Goal: Transaction & Acquisition: Purchase product/service

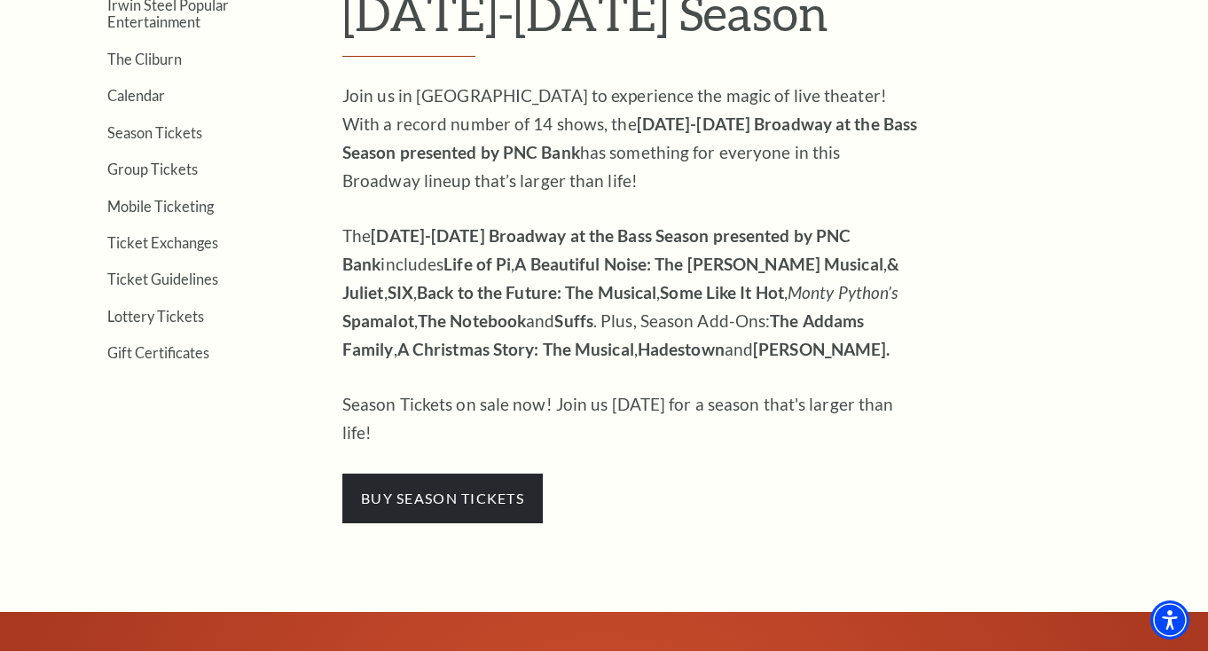
scroll to position [617, 0]
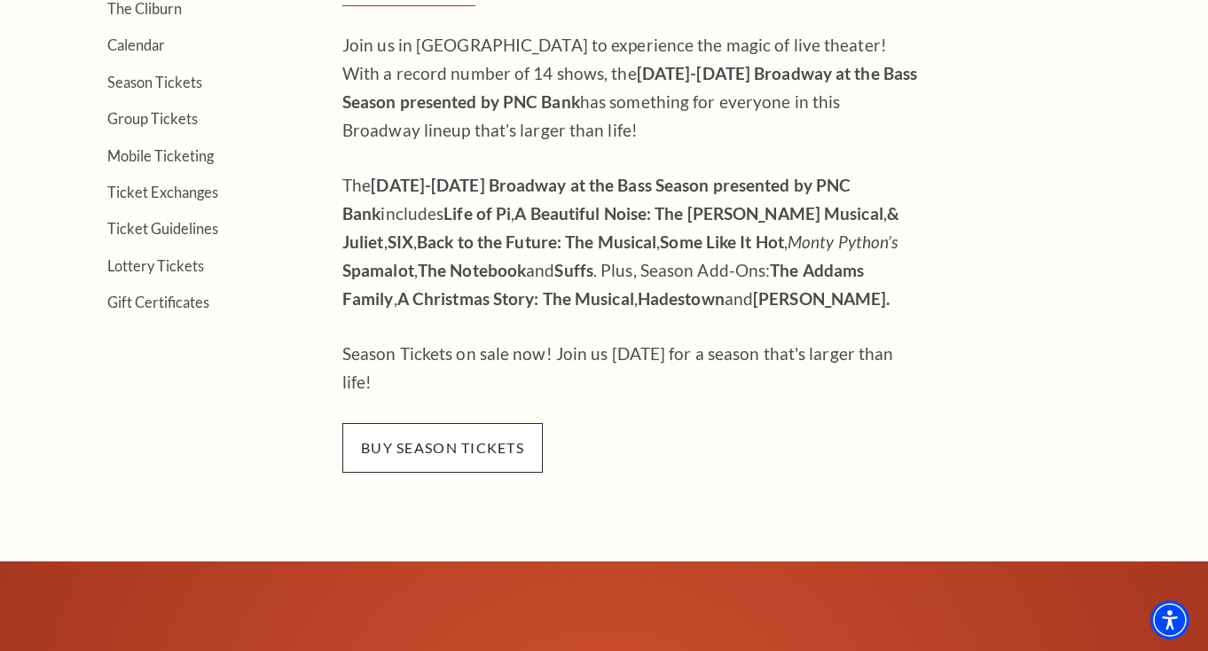
click at [400, 431] on span "buy season tickets" at bounding box center [442, 448] width 201 height 50
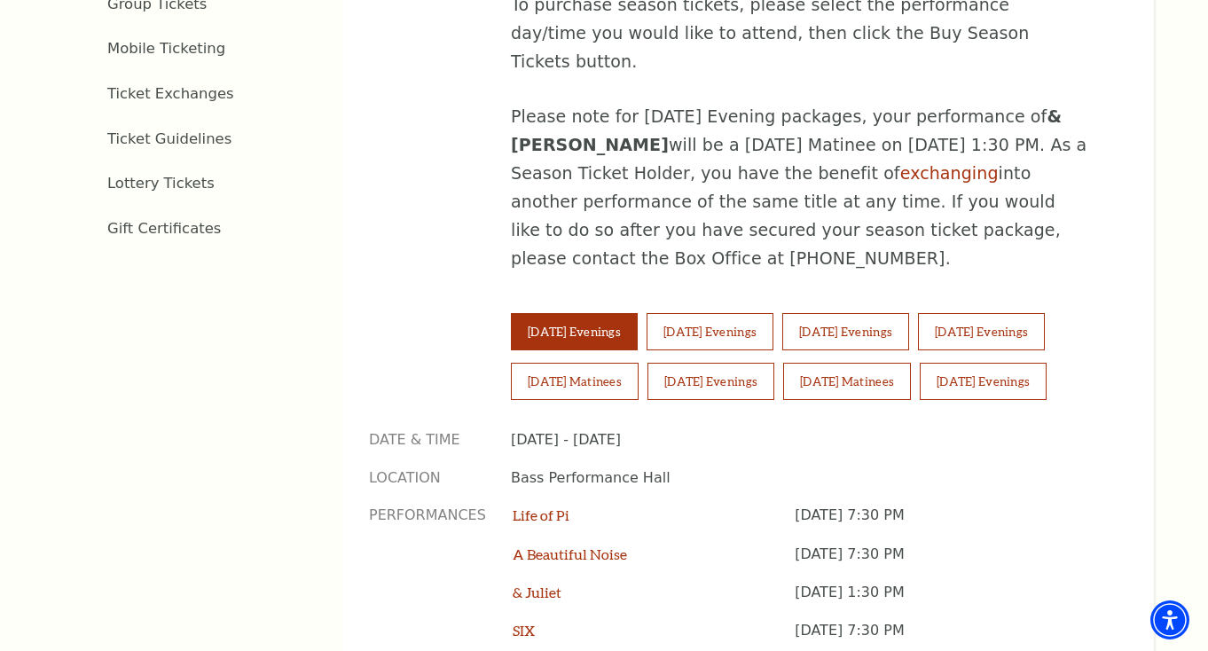
scroll to position [1068, 0]
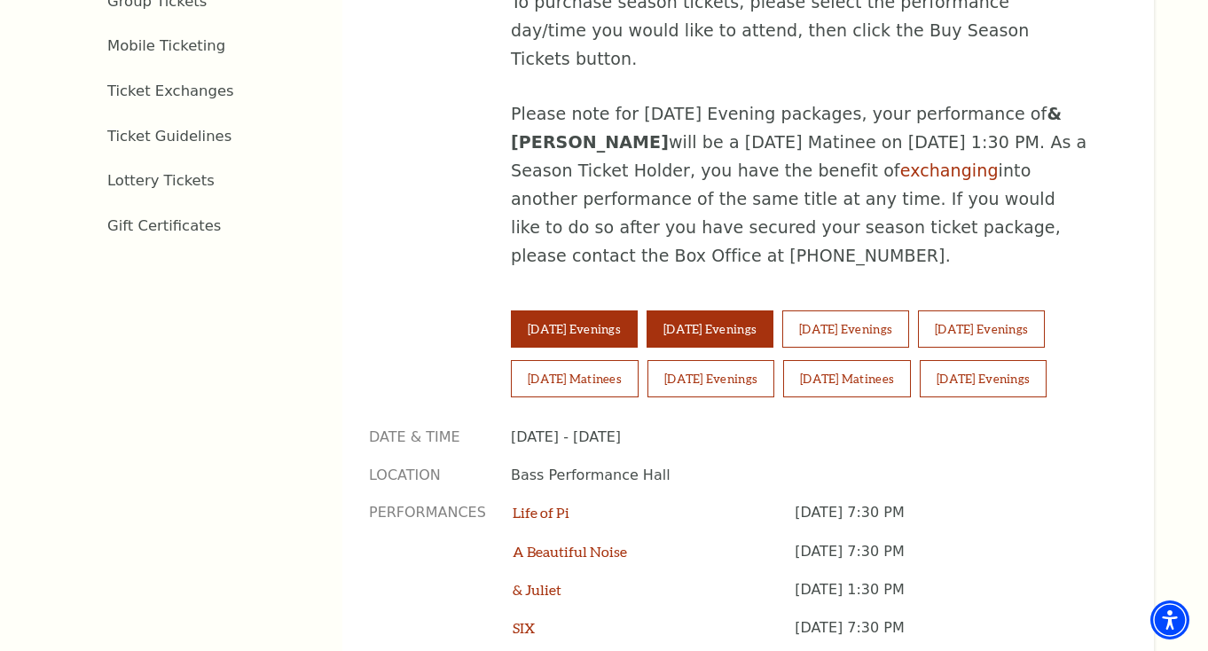
click at [700, 311] on button "[DATE] Evenings" at bounding box center [710, 329] width 127 height 37
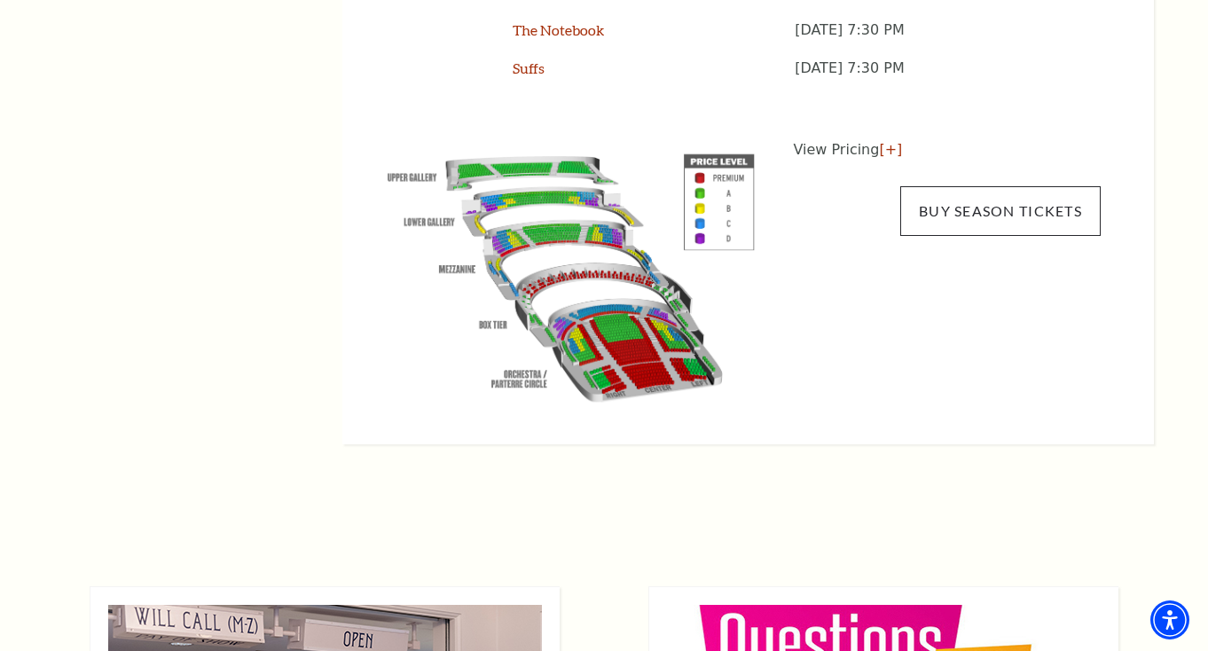
scroll to position [1822, 0]
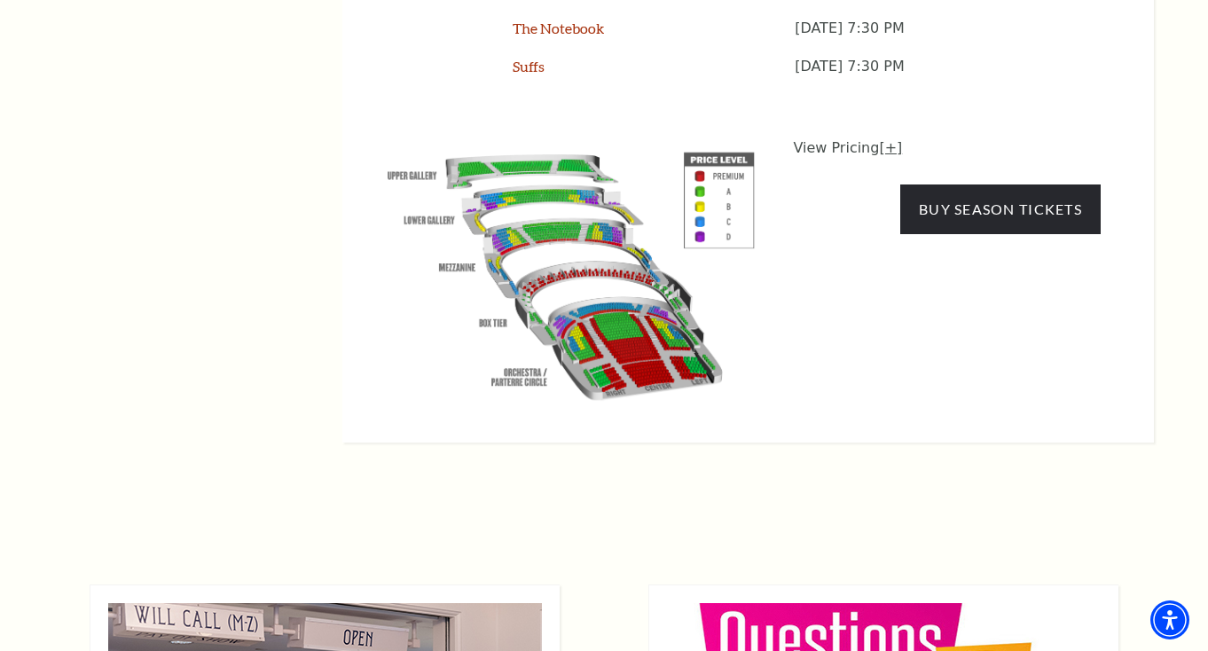
click at [889, 139] on link "[+]" at bounding box center [890, 147] width 23 height 17
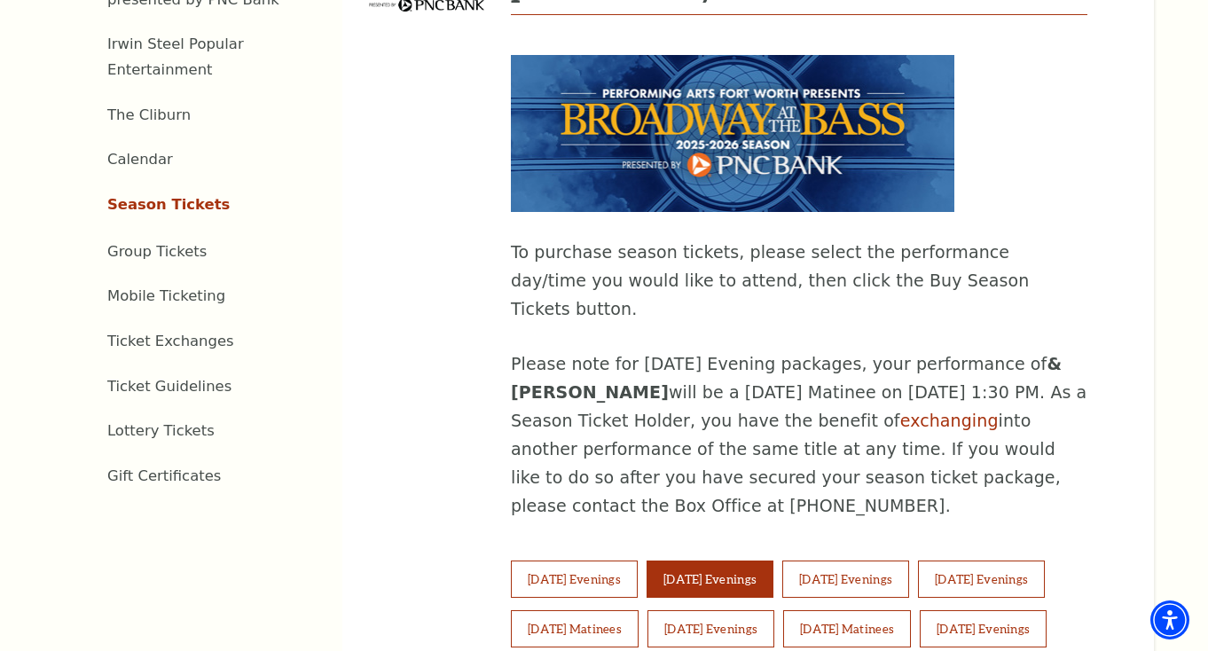
scroll to position [819, 0]
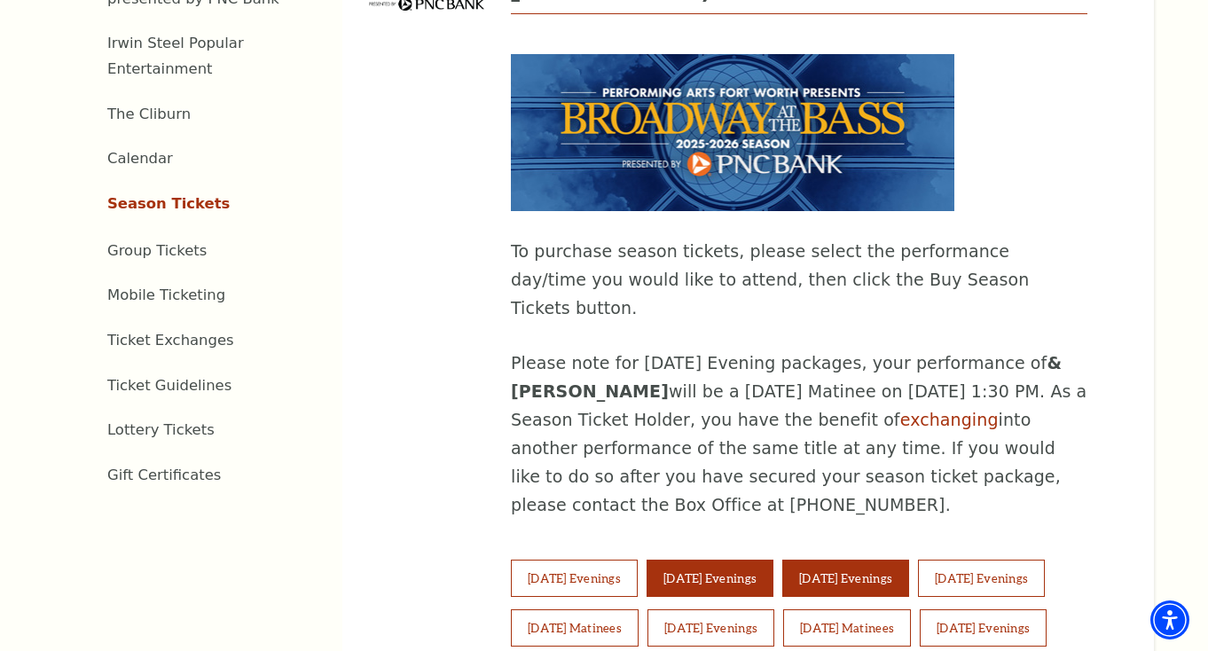
click at [873, 560] on button "[DATE] Evenings" at bounding box center [846, 578] width 127 height 37
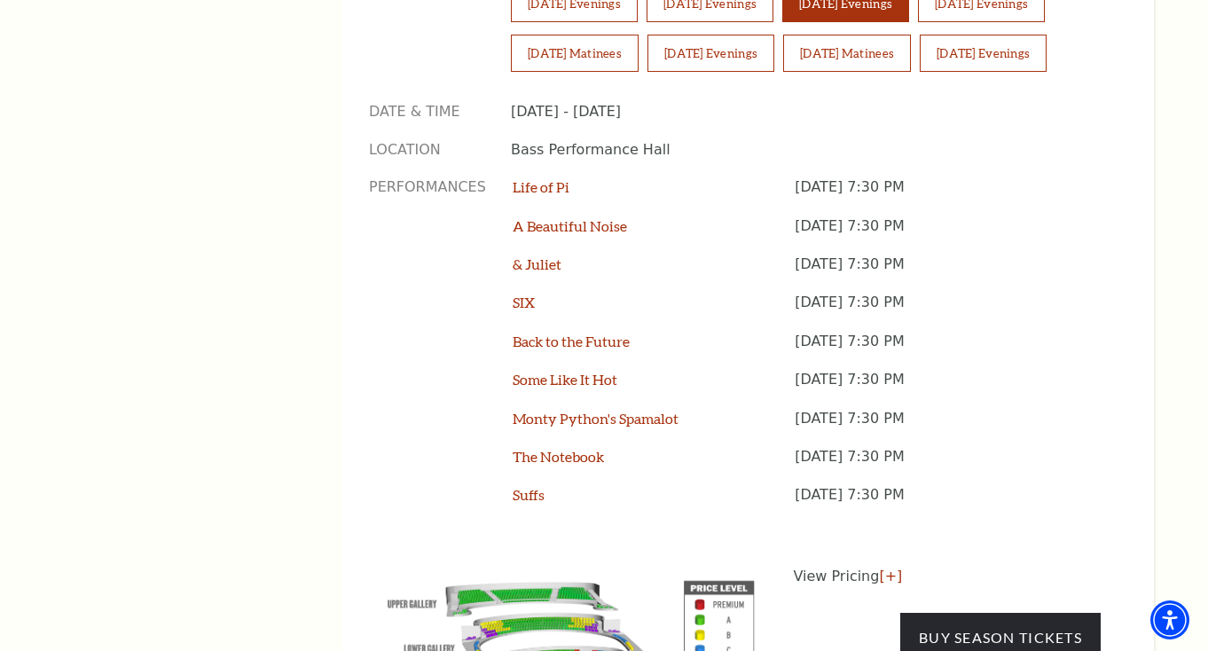
scroll to position [1386, 0]
